Goal: Information Seeking & Learning: Compare options

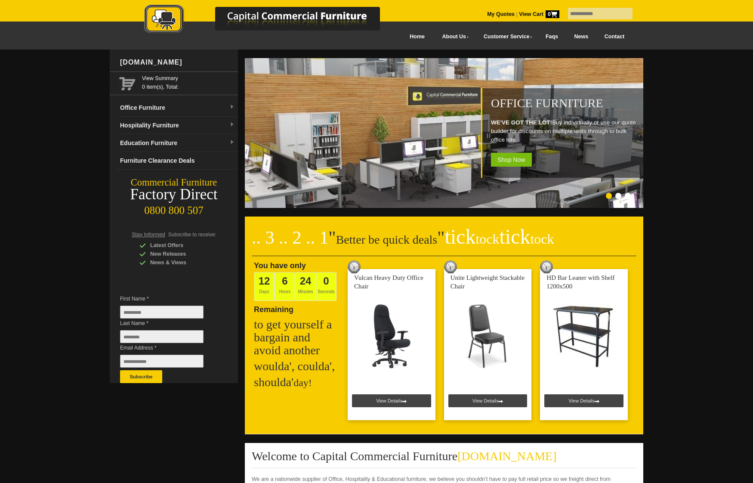
click at [197, 108] on link "Office Furniture" at bounding box center [177, 108] width 121 height 18
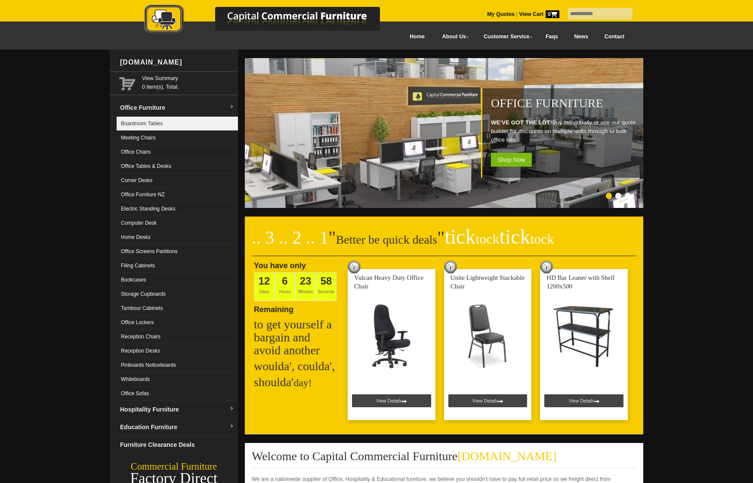
click at [185, 126] on link "Boardroom Tables" at bounding box center [177, 124] width 121 height 14
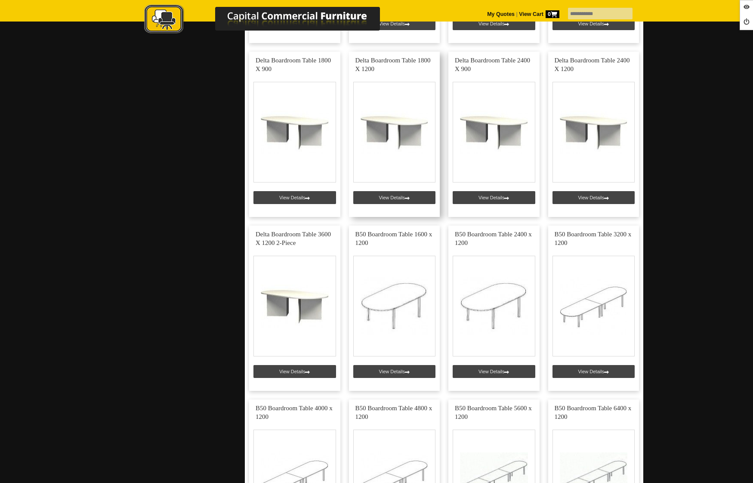
scroll to position [1225, 0]
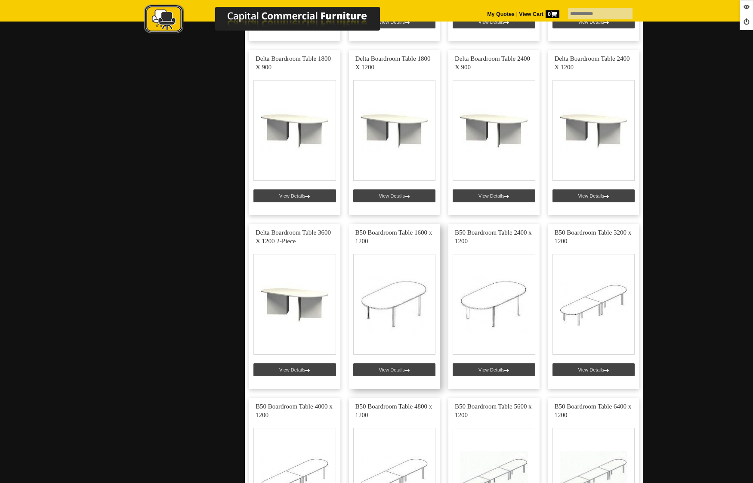
click at [390, 370] on link at bounding box center [394, 306] width 91 height 165
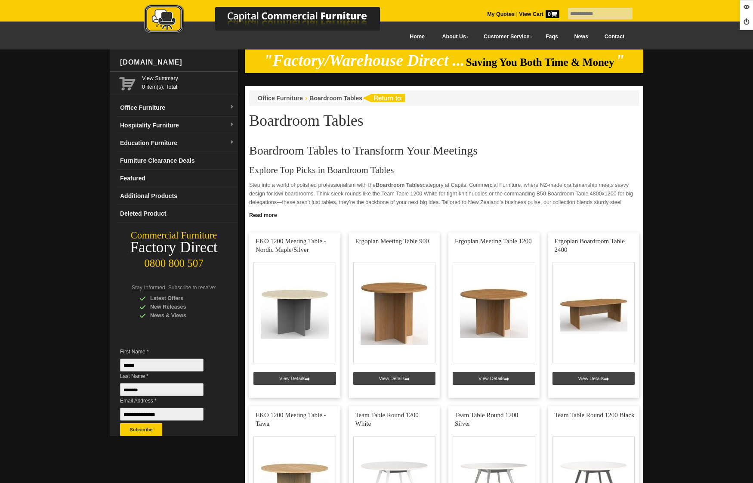
scroll to position [1225, 0]
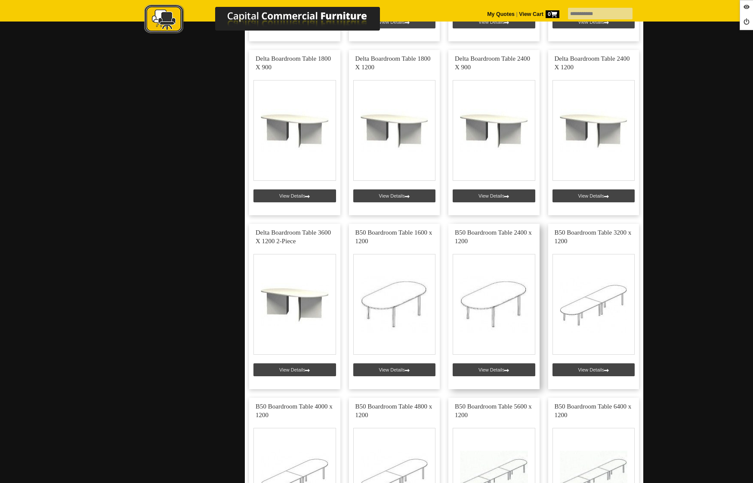
click at [491, 369] on link at bounding box center [493, 306] width 91 height 165
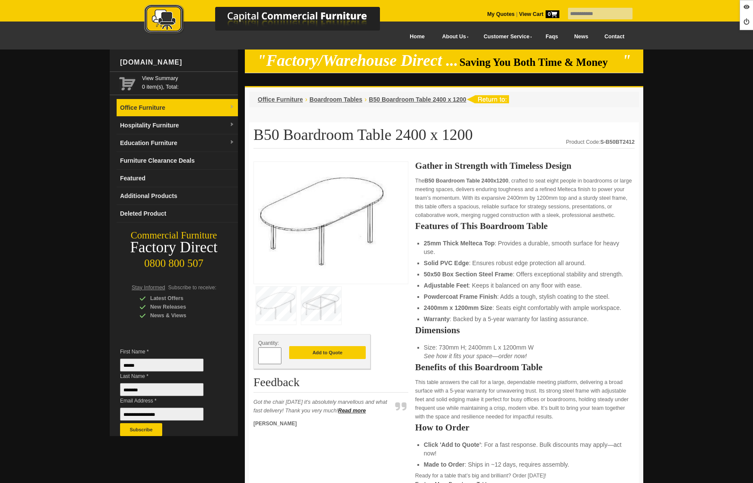
click at [145, 102] on link "Office Furniture" at bounding box center [177, 108] width 121 height 18
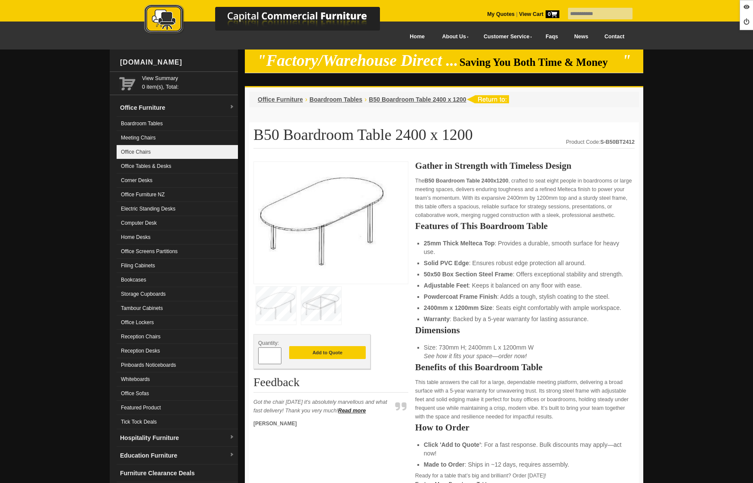
click at [158, 157] on link "Office Chairs" at bounding box center [177, 152] width 121 height 14
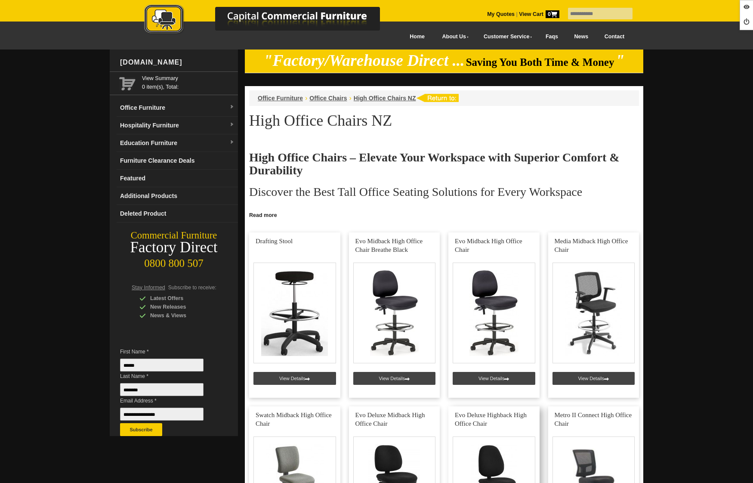
scroll to position [194, 0]
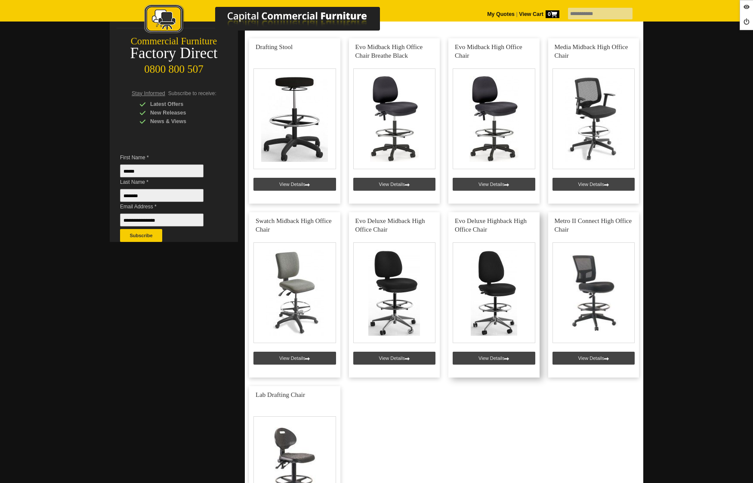
click at [494, 357] on link at bounding box center [493, 294] width 91 height 165
